Goal: Task Accomplishment & Management: Use online tool/utility

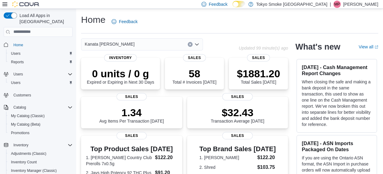
scroll to position [4, 0]
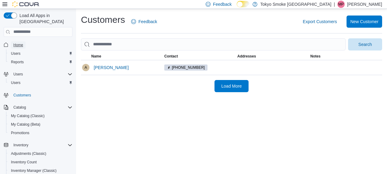
click at [20, 43] on span "Home" at bounding box center [18, 45] width 10 height 5
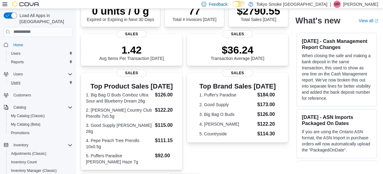
scroll to position [58, 0]
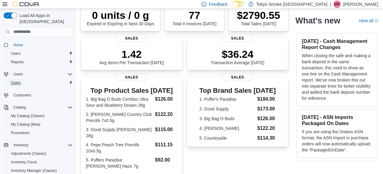
click at [16, 80] on span "Users" at bounding box center [15, 82] width 9 height 5
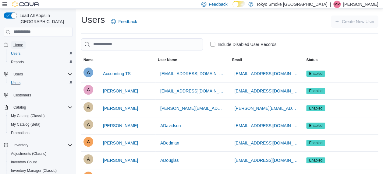
click at [23, 43] on span "Home" at bounding box center [18, 45] width 10 height 5
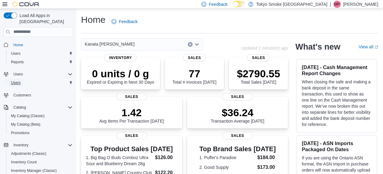
click at [19, 80] on span "Users" at bounding box center [15, 82] width 9 height 5
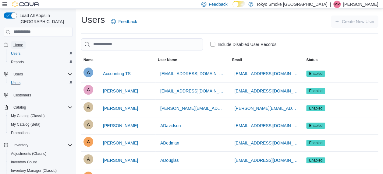
click at [13, 41] on link "Home" at bounding box center [18, 44] width 15 height 7
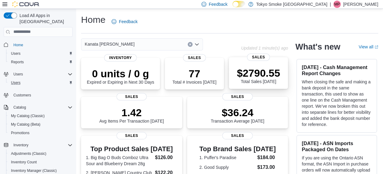
click at [262, 69] on p "$2790.55" at bounding box center [258, 73] width 43 height 12
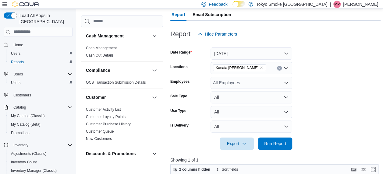
scroll to position [57, 0]
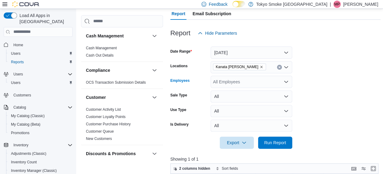
click at [240, 79] on div "All Employees" at bounding box center [251, 82] width 82 height 12
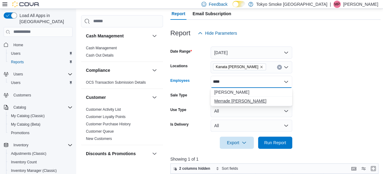
type input "****"
click at [237, 103] on span "Merrade Simeoni" at bounding box center [251, 101] width 74 height 6
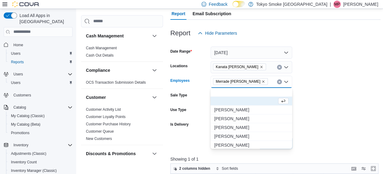
click at [325, 102] on form "Date Range Today Locations Kanata Earl Grey Employees Merrade Simeoni Combo box…" at bounding box center [275, 94] width 210 height 110
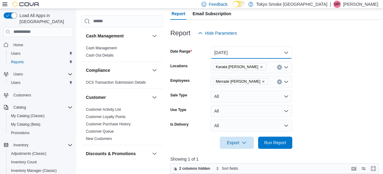
click at [260, 52] on button "Today" at bounding box center [251, 53] width 82 height 12
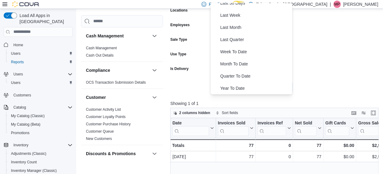
scroll to position [127, 0]
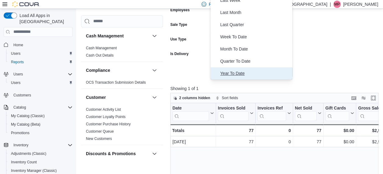
click at [226, 72] on span "Year To Date" at bounding box center [254, 73] width 69 height 7
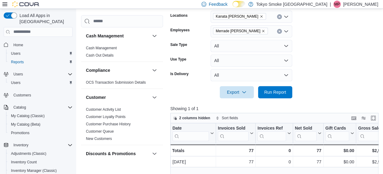
scroll to position [108, 0]
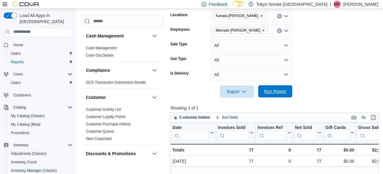
click at [281, 92] on span "Run Report" at bounding box center [275, 91] width 22 height 6
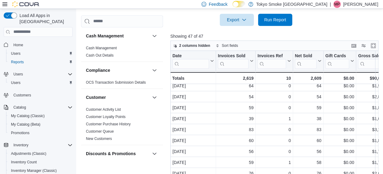
scroll to position [190, 0]
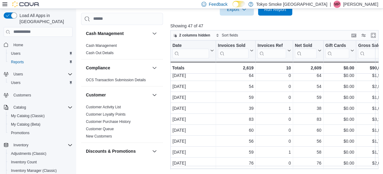
drag, startPoint x: 210, startPoint y: 170, endPoint x: 231, endPoint y: 170, distance: 20.4
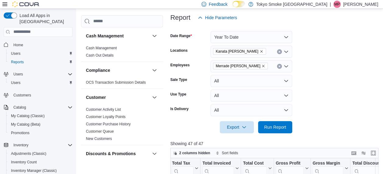
scroll to position [71, 0]
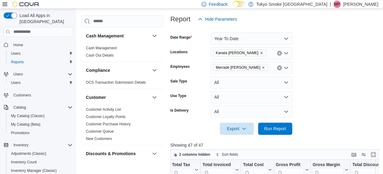
click at [278, 67] on icon "Clear input" at bounding box center [279, 68] width 2 height 2
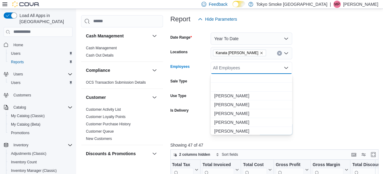
click at [240, 65] on div "All Employees Combo box. Selected. Combo box input. All Employees. Type some te…" at bounding box center [251, 68] width 82 height 12
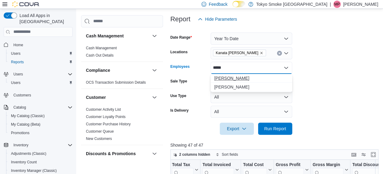
type input "*****"
click at [238, 76] on span "Jonas Backlund" at bounding box center [251, 78] width 74 height 6
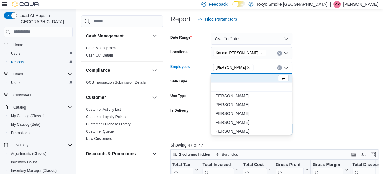
click at [365, 107] on form "Date Range Year To Date Locations Kanata Earl Grey Employees Jonas Backlund Com…" at bounding box center [275, 80] width 210 height 110
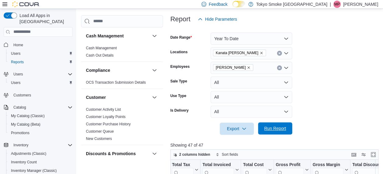
click at [266, 127] on span "Run Report" at bounding box center [275, 128] width 22 height 6
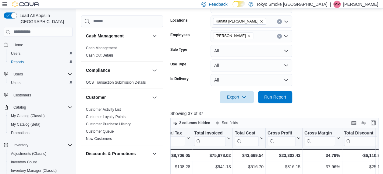
scroll to position [96, 0]
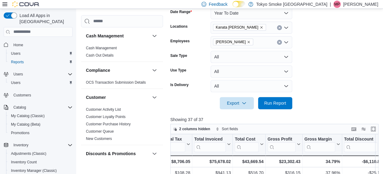
click at [278, 43] on icon "Clear input" at bounding box center [279, 42] width 2 height 2
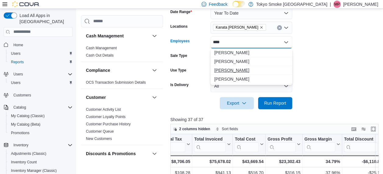
type input "****"
click at [232, 69] on span "[PERSON_NAME]" at bounding box center [251, 70] width 74 height 6
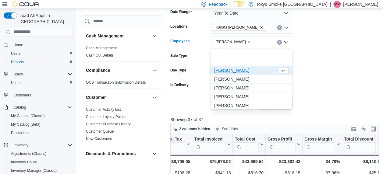
click at [304, 97] on div at bounding box center [275, 94] width 210 height 5
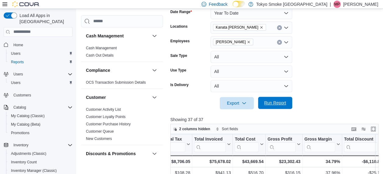
click at [279, 99] on span "Run Report" at bounding box center [275, 103] width 27 height 12
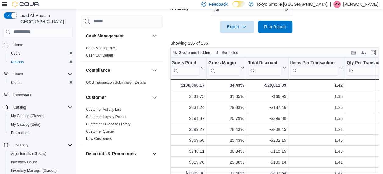
scroll to position [73, 0]
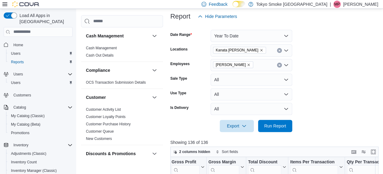
click at [278, 65] on icon "Clear input" at bounding box center [279, 65] width 2 height 2
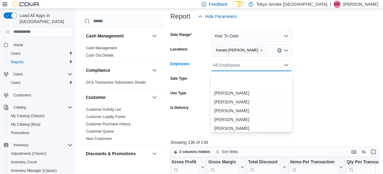
click at [256, 63] on div "All Employees Combo box. Selected. Combo box input. All Employees. Type some te…" at bounding box center [251, 65] width 82 height 12
click at [305, 69] on form "Date Range Year To Date Locations Kanata Earl Grey Employees All Employees Comb…" at bounding box center [275, 78] width 210 height 110
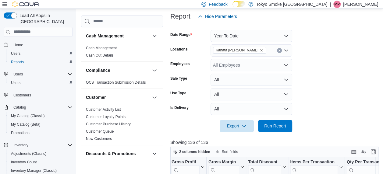
click at [258, 66] on div "All Employees" at bounding box center [251, 65] width 82 height 12
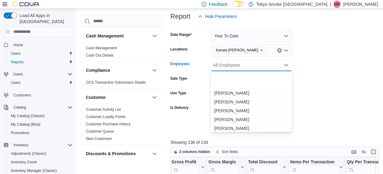
click at [317, 62] on form "Date Range Year To Date Locations Kanata Earl Grey Employees All Employees Comb…" at bounding box center [275, 78] width 210 height 110
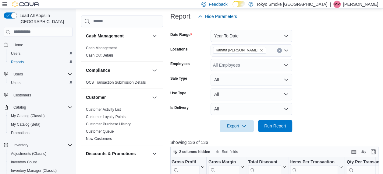
click at [263, 61] on div "All Employees" at bounding box center [251, 65] width 82 height 12
click at [306, 66] on form "Date Range Year To Date Locations Kanata Earl Grey Employees All Employees Sale…" at bounding box center [275, 78] width 210 height 110
click at [271, 65] on div "All Employees" at bounding box center [251, 65] width 82 height 12
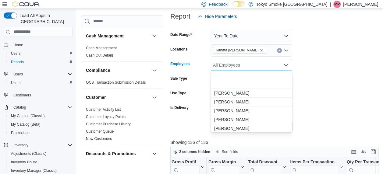
click at [311, 64] on form "Date Range Year To Date Locations Kanata Earl Grey Employees All Employees Comb…" at bounding box center [275, 78] width 210 height 110
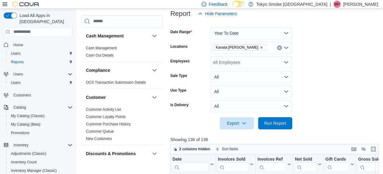
scroll to position [76, 0]
click at [17, 43] on span "Home" at bounding box center [18, 45] width 10 height 5
